Goal: Complete application form

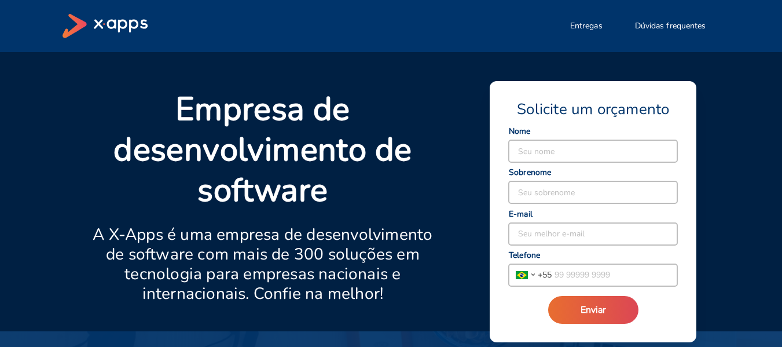
click at [743, 127] on div "Empresa de desenvolvimento de software A X-Apps é uma empresa de desenvolviment…" at bounding box center [391, 191] width 782 height 279
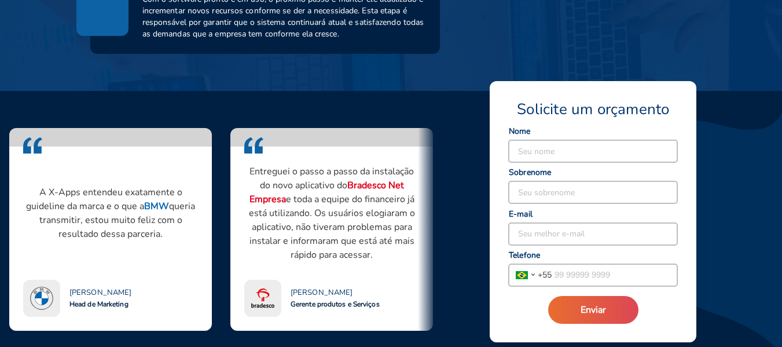
scroll to position [929, 0]
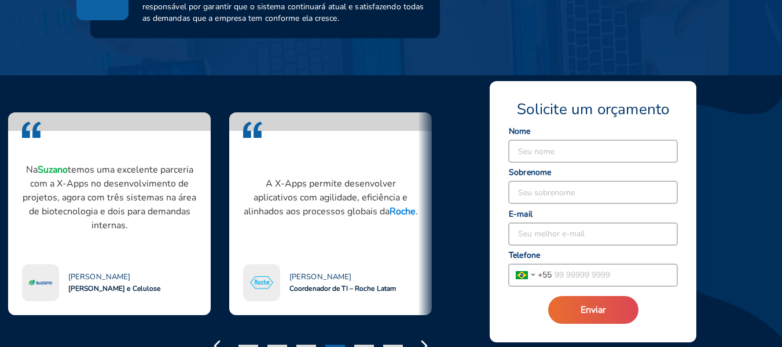
drag, startPoint x: 77, startPoint y: 229, endPoint x: 66, endPoint y: 243, distance: 17.7
click at [66, 243] on div "Na Suzano temos uma excelente parceria com a X-Apps no desenvolvimento de proje…" at bounding box center [109, 197] width 175 height 105
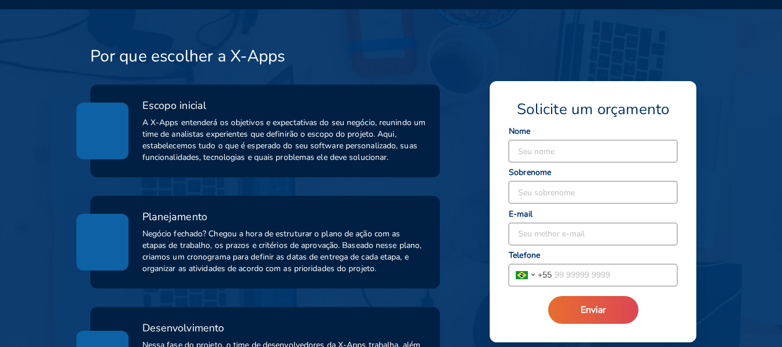
scroll to position [19, 0]
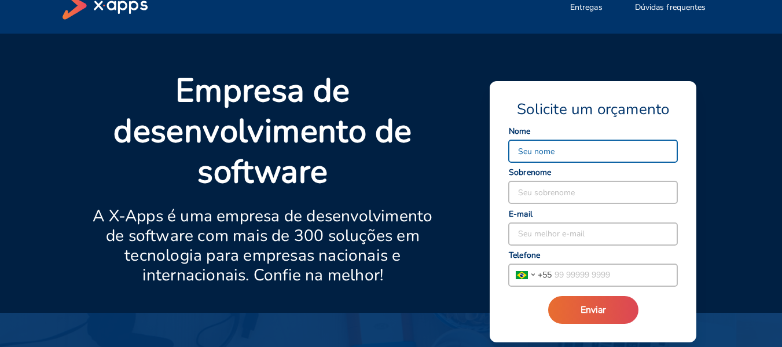
click at [533, 156] on input at bounding box center [593, 151] width 169 height 22
type input "Everton"
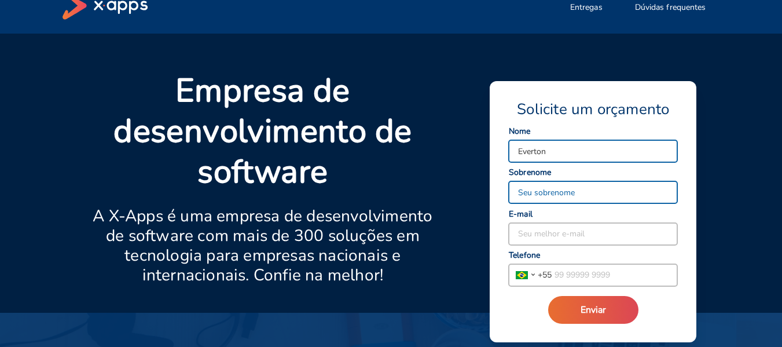
click at [526, 188] on input at bounding box center [593, 192] width 169 height 22
type input "G"
type input "[PERSON_NAME]"
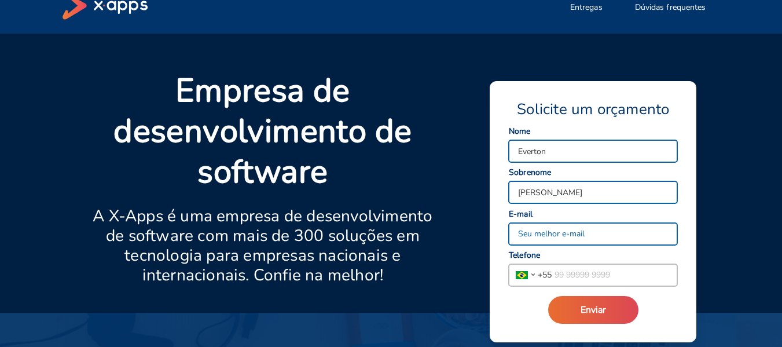
click at [529, 237] on input at bounding box center [593, 234] width 169 height 22
type input "[EMAIL_ADDRESS][DOMAIN_NAME]"
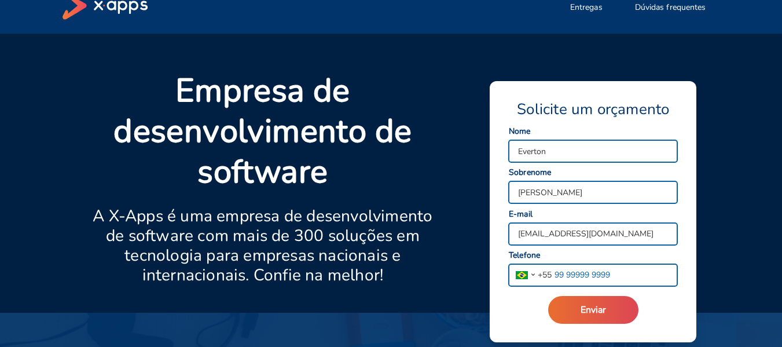
click at [574, 273] on input "tel" at bounding box center [615, 275] width 126 height 22
type input "[PHONE_NUMBER]"
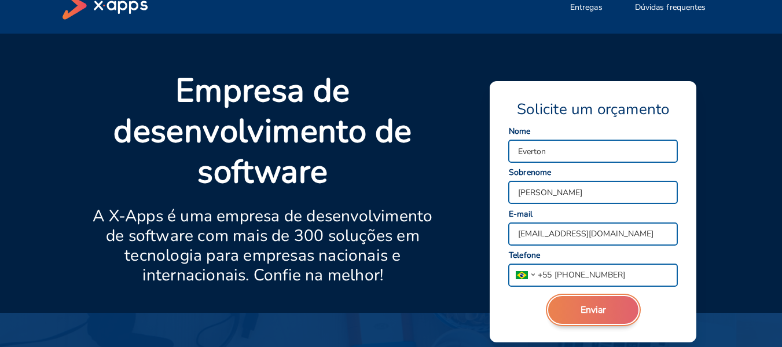
click at [595, 307] on span "Enviar" at bounding box center [593, 309] width 25 height 13
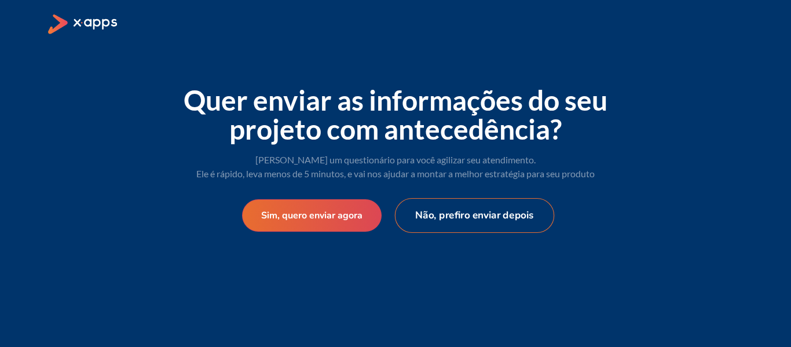
click at [524, 221] on button "Não, prefiro enviar depois" at bounding box center [475, 215] width 160 height 35
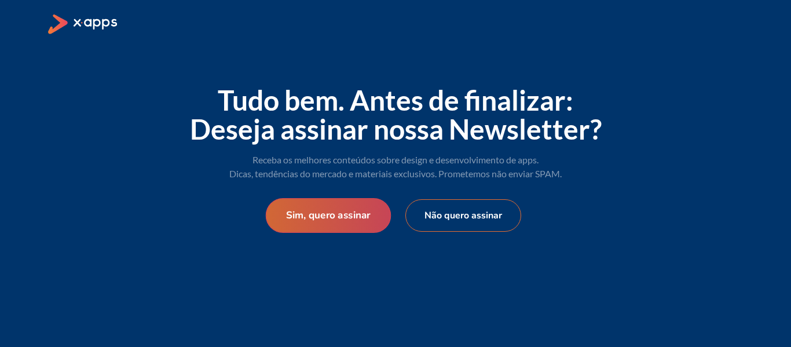
click at [345, 211] on button "Sim, quero assinar" at bounding box center [329, 215] width 126 height 35
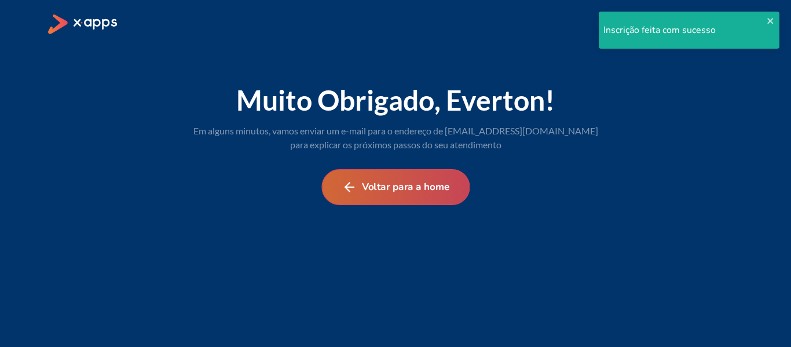
click at [376, 190] on button "Voltar para a home" at bounding box center [395, 187] width 148 height 36
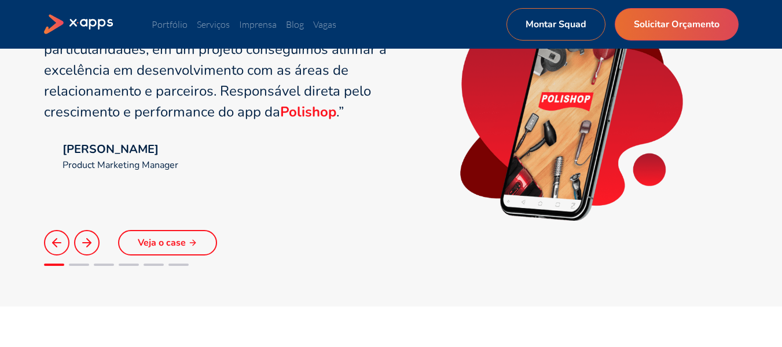
scroll to position [883, 0]
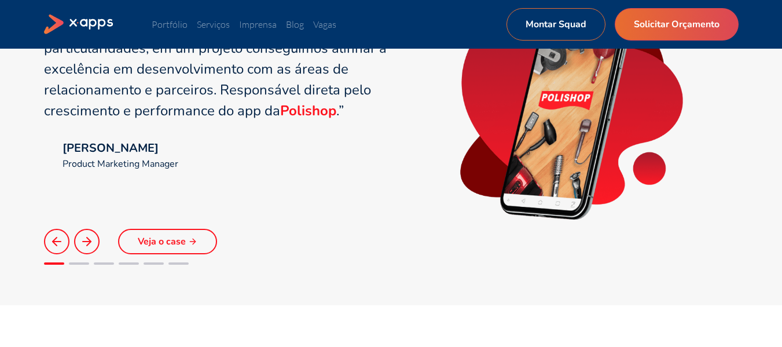
click at [164, 242] on link "Veja o case" at bounding box center [167, 241] width 99 height 25
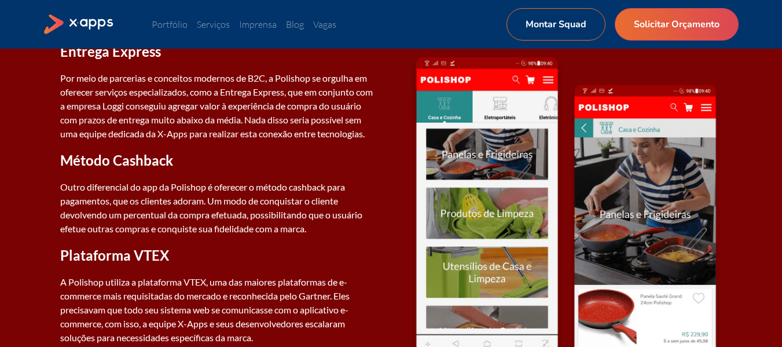
scroll to position [788, 0]
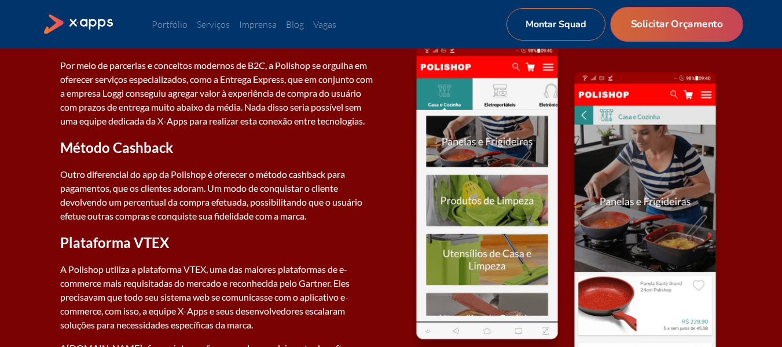
click at [667, 30] on link "Solicitar Orçamento" at bounding box center [676, 24] width 133 height 35
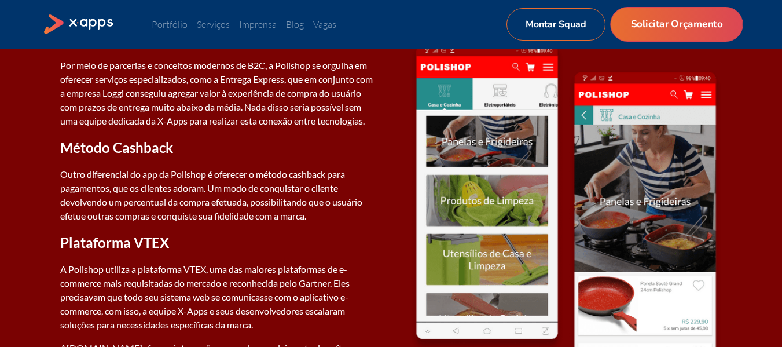
select select "BR"
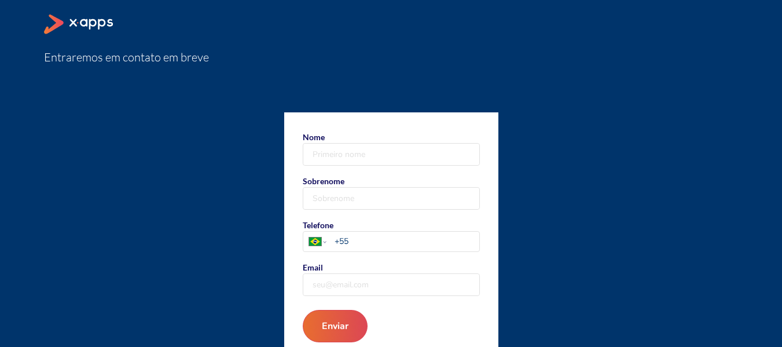
scroll to position [99, 0]
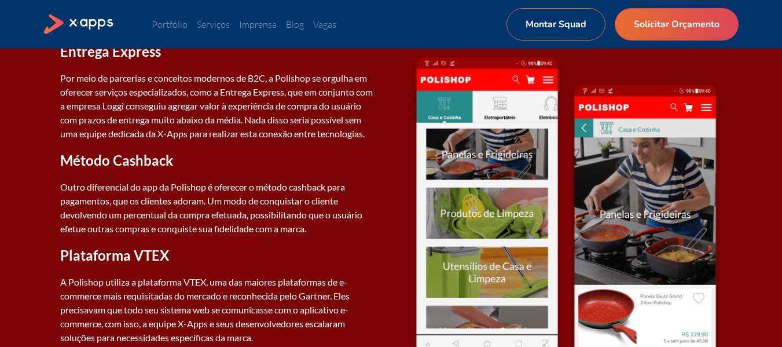
scroll to position [788, 0]
